Goal: Task Accomplishment & Management: Complete application form

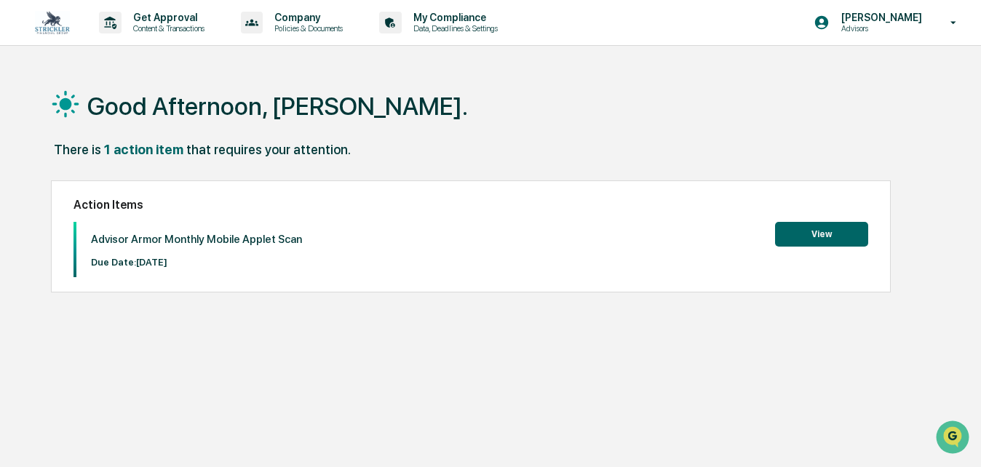
click at [820, 237] on button "View" at bounding box center [821, 234] width 93 height 25
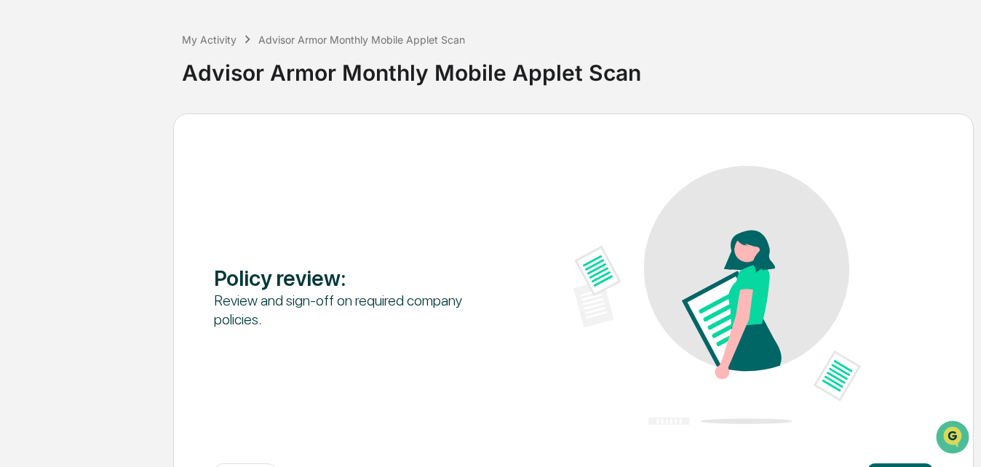
scroll to position [119, 0]
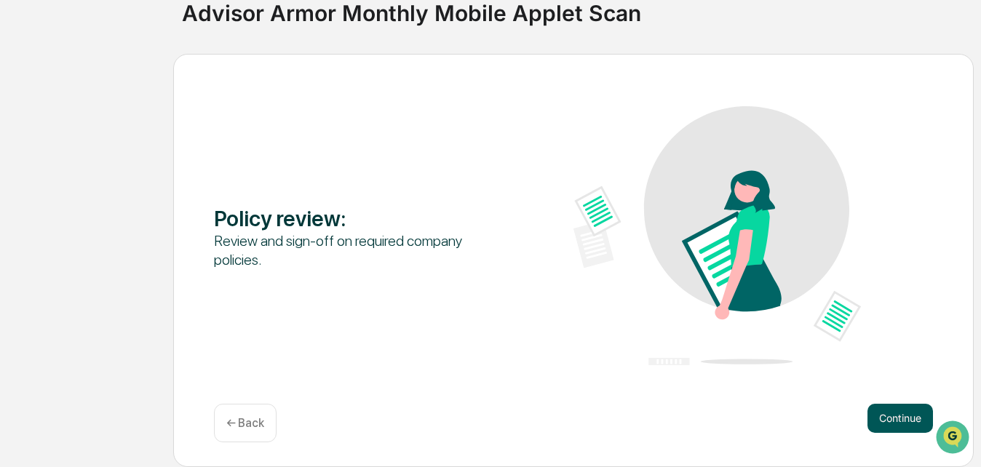
click at [902, 414] on button "Continue" at bounding box center [899, 418] width 65 height 29
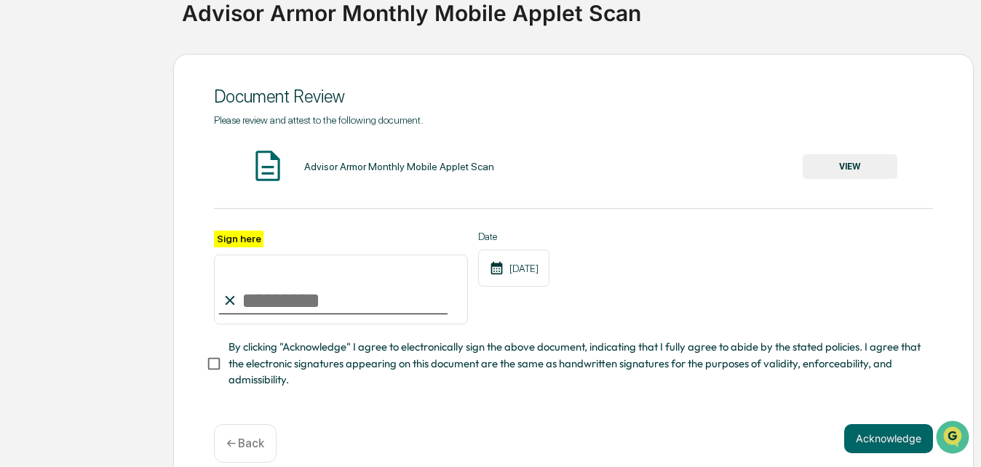
click at [303, 314] on div at bounding box center [333, 313] width 228 height 1
click at [303, 307] on input "Sign here" at bounding box center [341, 290] width 254 height 70
type input "**********"
click at [811, 166] on button "VIEW" at bounding box center [850, 166] width 95 height 25
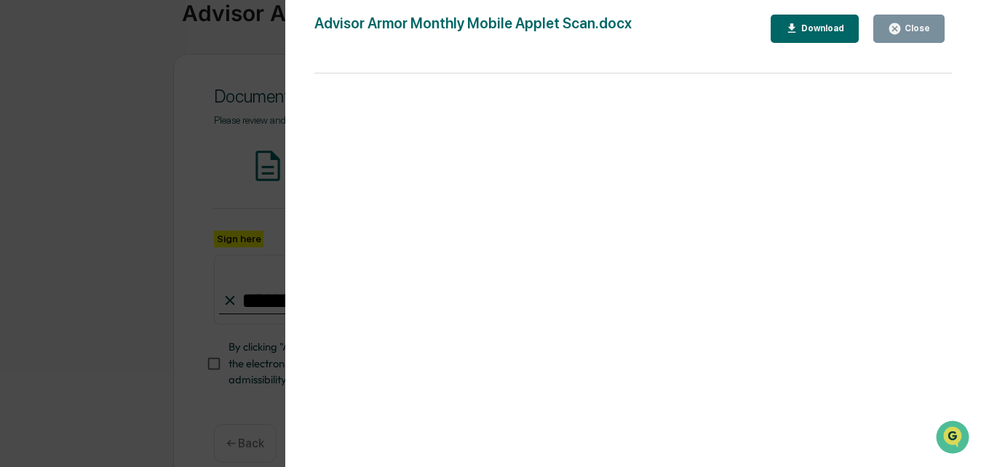
click at [899, 37] on button "Close" at bounding box center [908, 29] width 71 height 28
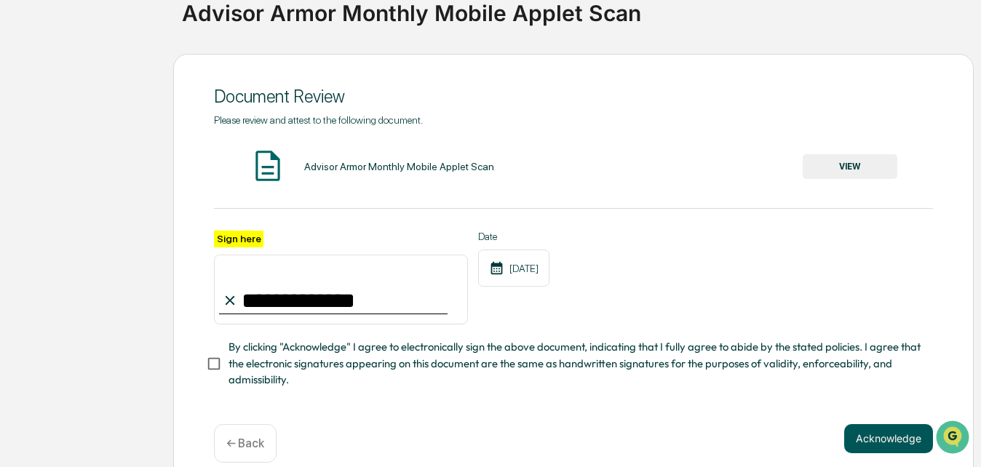
click at [862, 437] on button "Acknowledge" at bounding box center [888, 438] width 89 height 29
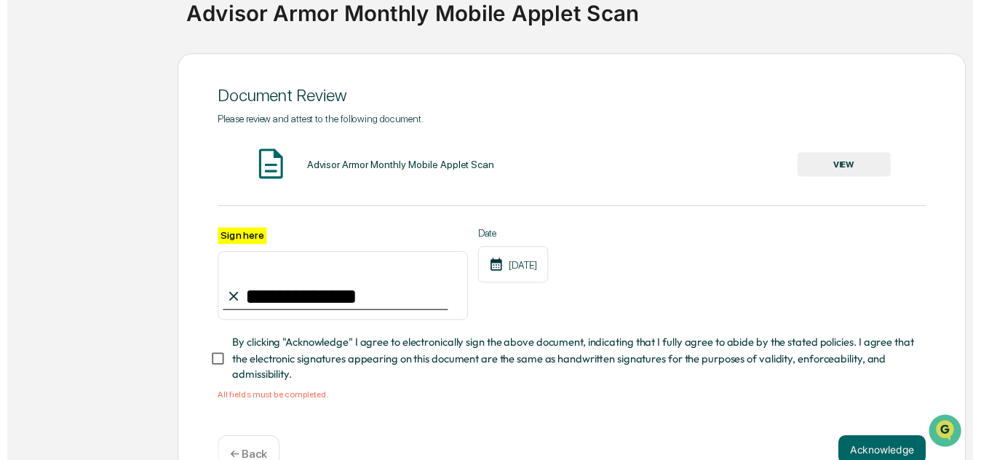
scroll to position [162, 0]
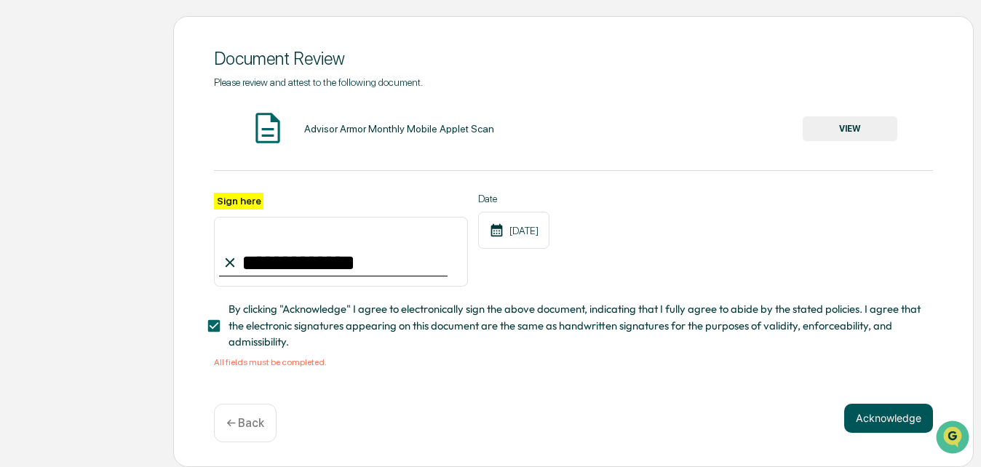
click at [871, 413] on button "Acknowledge" at bounding box center [888, 418] width 89 height 29
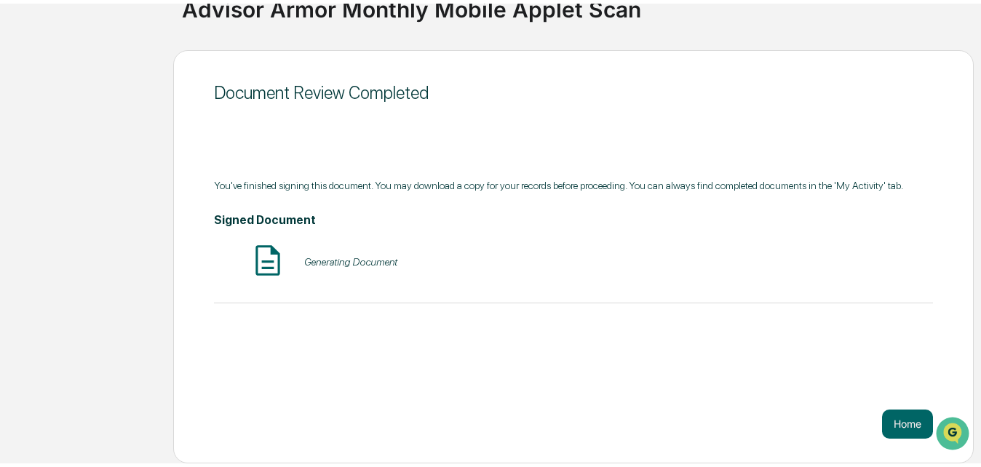
scroll to position [119, 0]
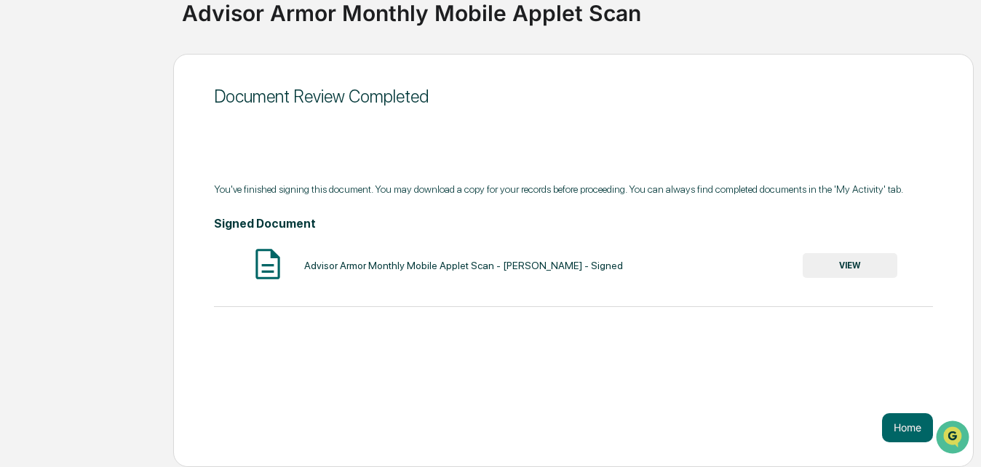
click at [846, 265] on button "VIEW" at bounding box center [850, 265] width 95 height 25
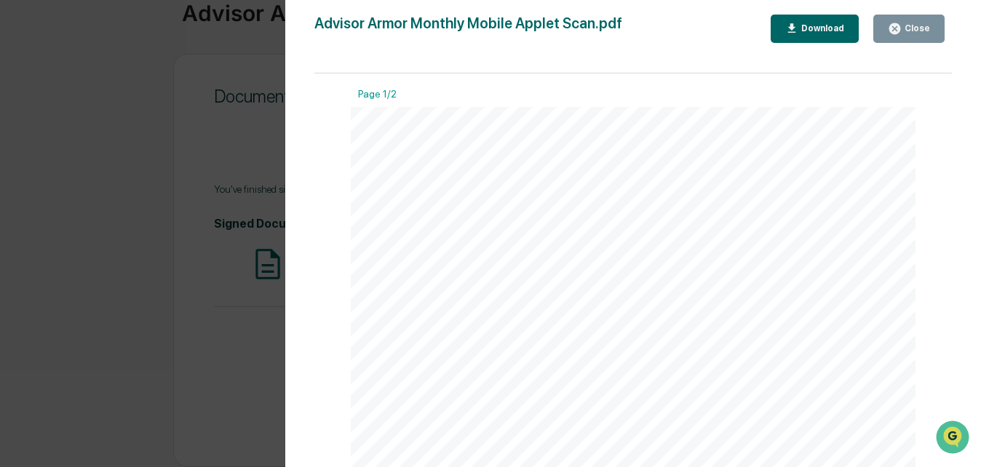
click at [917, 22] on div "Close" at bounding box center [909, 29] width 42 height 14
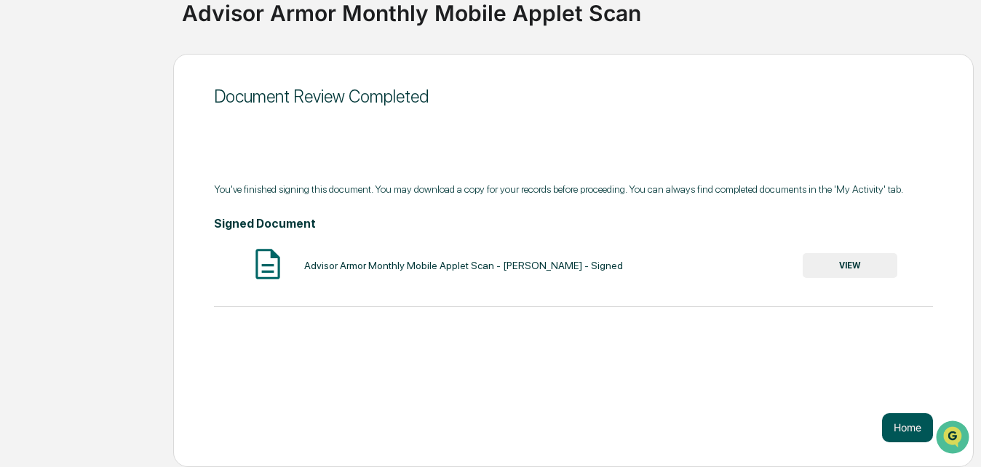
click at [903, 423] on button "Home" at bounding box center [907, 427] width 51 height 29
